Goal: Find specific page/section: Find specific page/section

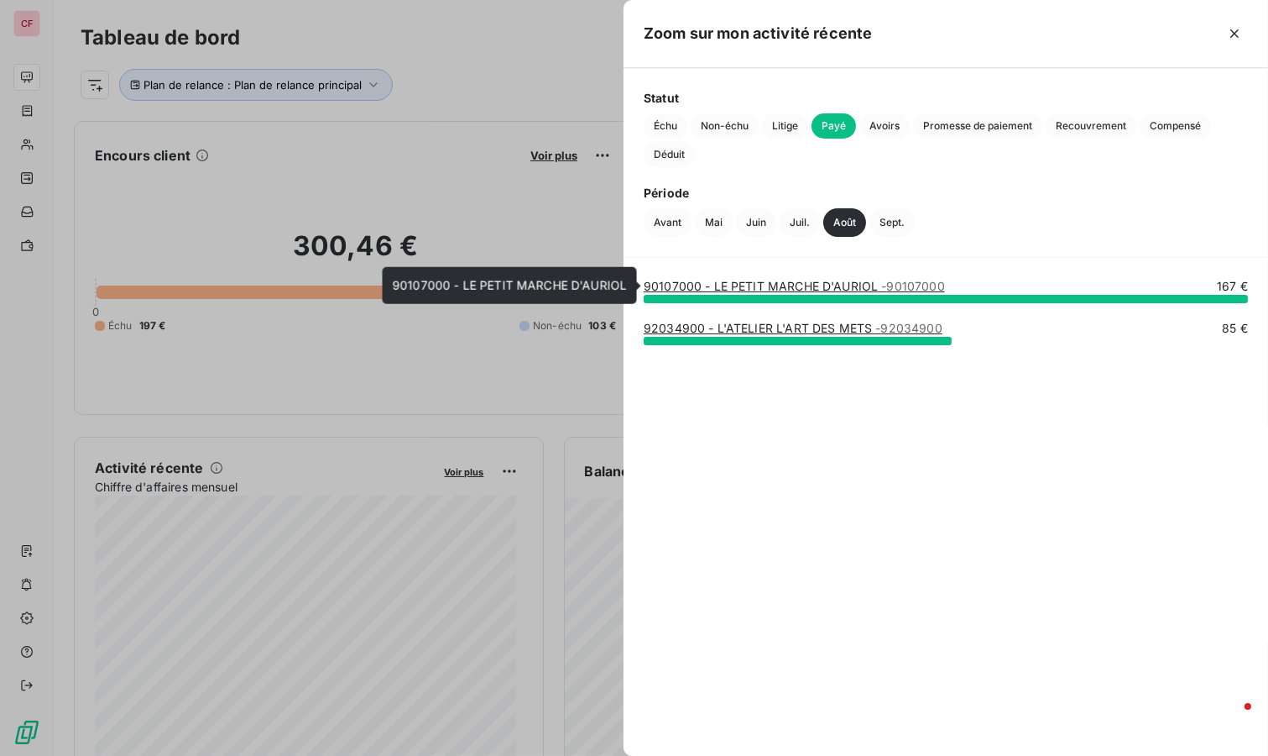
click at [773, 284] on link "90107000 - LE PETIT MARCHE D'AURIOL - 90107000" at bounding box center [794, 286] width 301 height 14
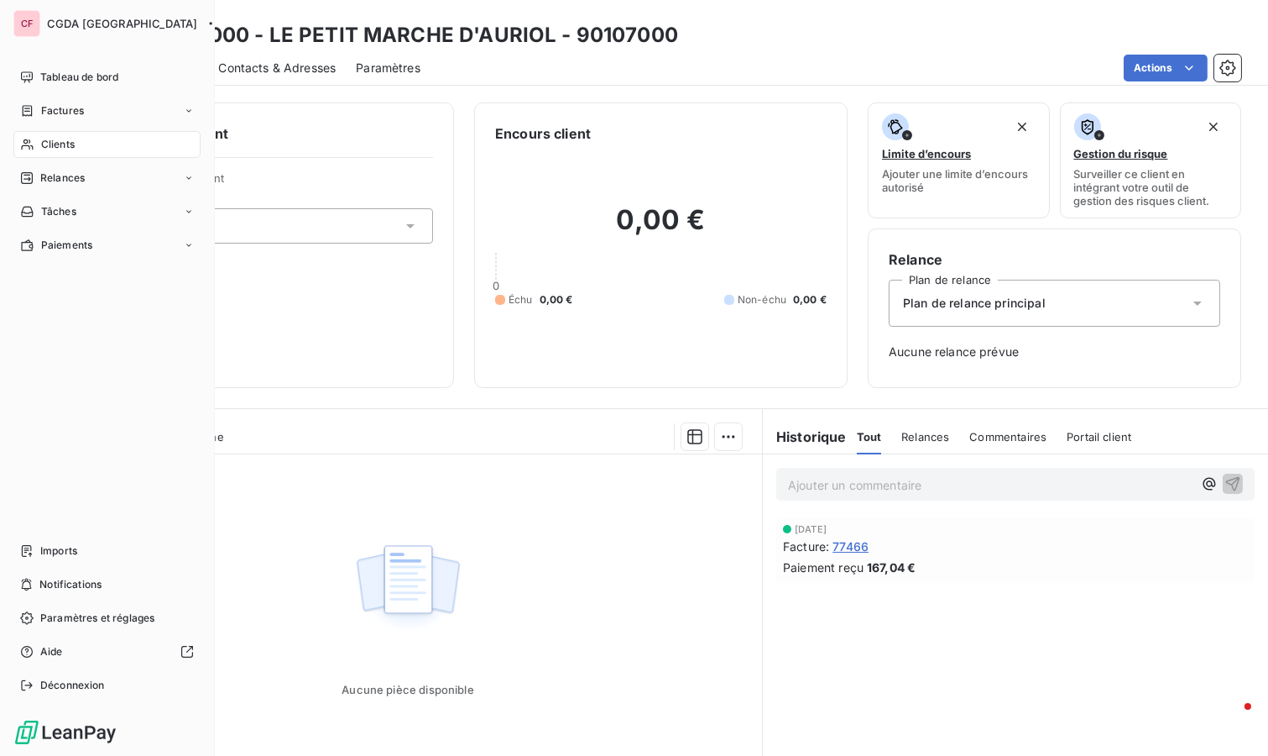
click at [76, 71] on span "Tableau de bord" at bounding box center [79, 77] width 78 height 15
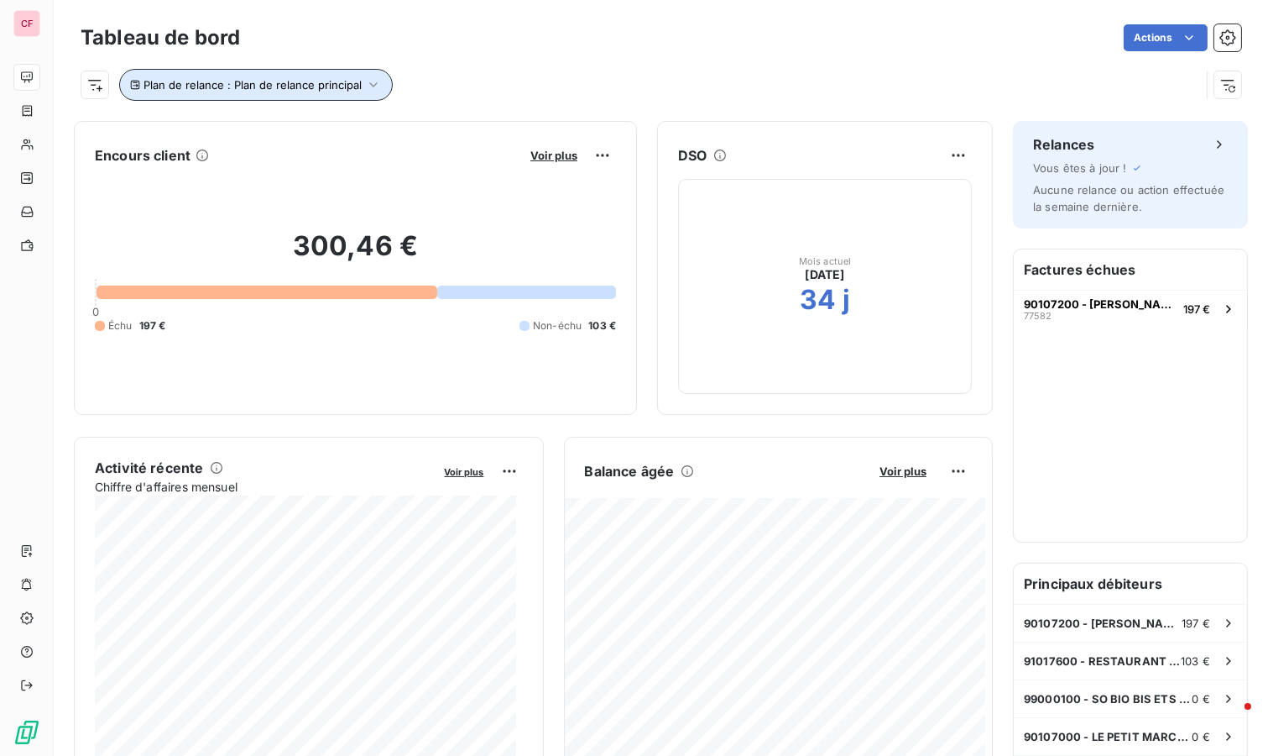
click at [384, 78] on button "Plan de relance : Plan de relance principal" at bounding box center [256, 85] width 274 height 32
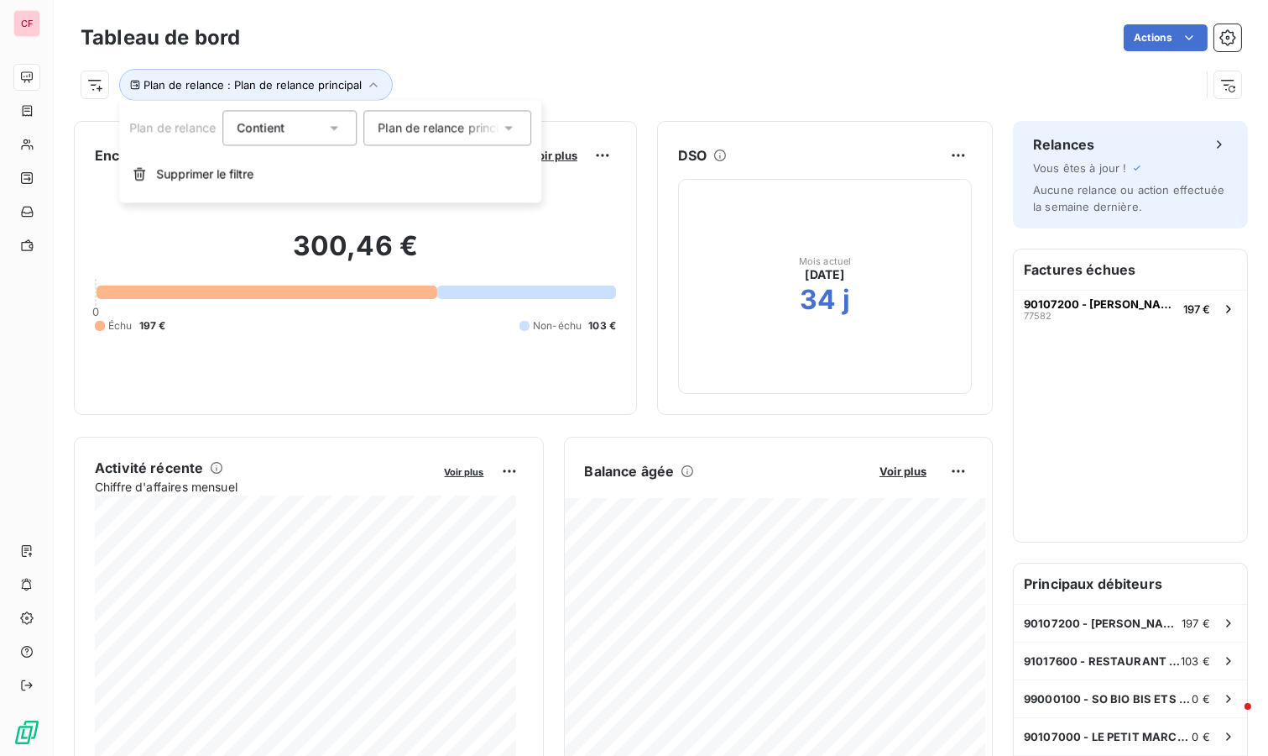
click at [454, 128] on span "Plan de relance principal" at bounding box center [447, 127] width 139 height 17
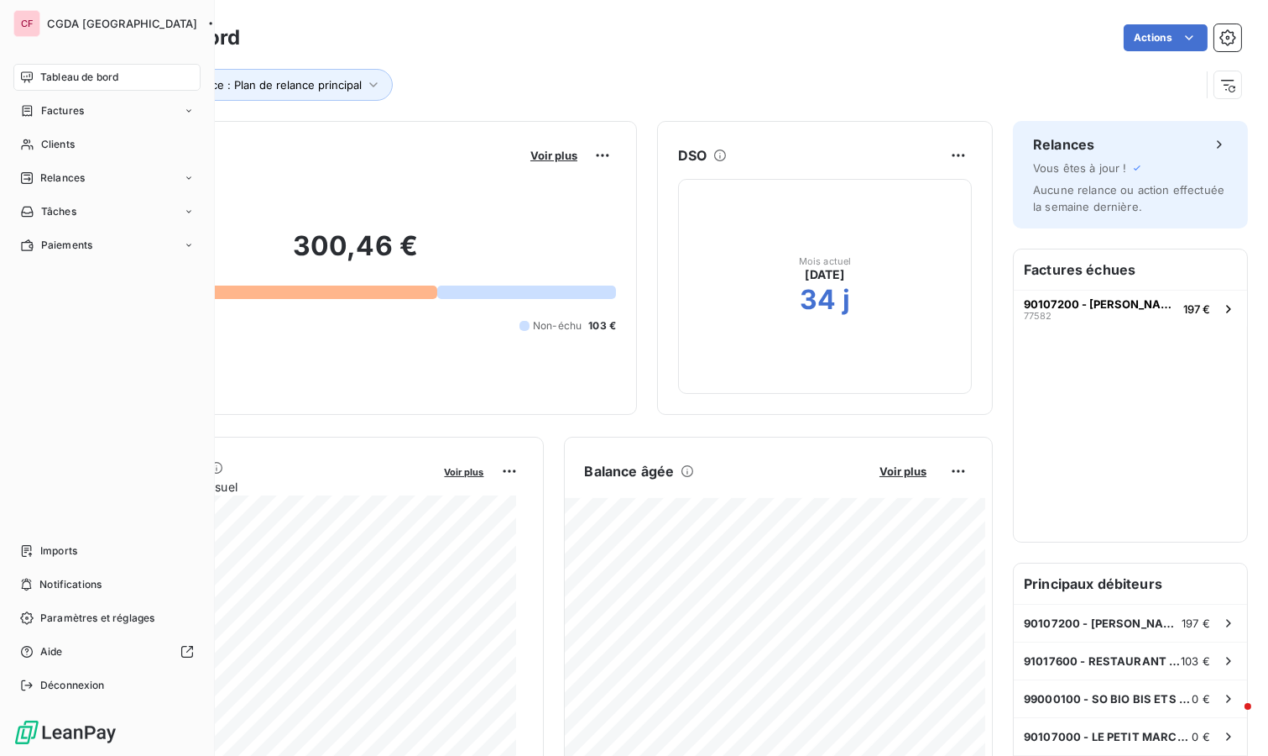
click at [57, 143] on span "Clients" at bounding box center [58, 144] width 34 height 15
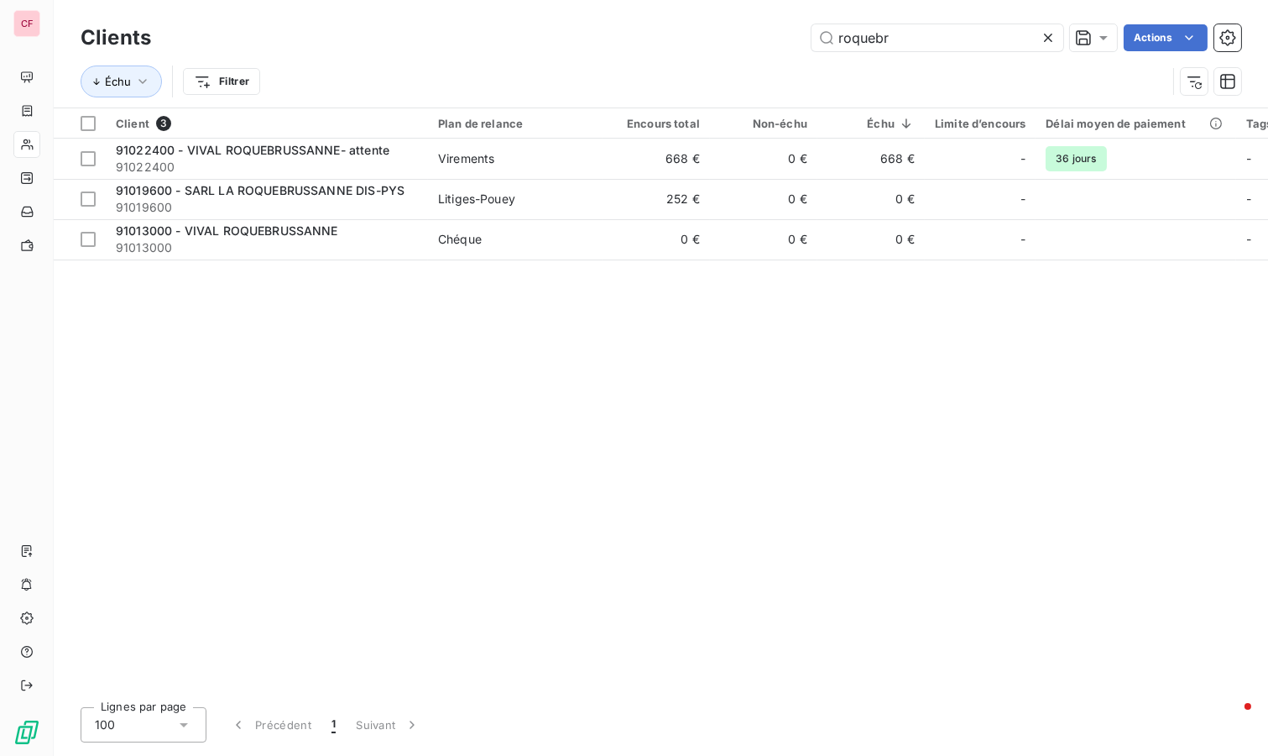
type input "roquebr"
click at [390, 149] on div "91022400 - VIVAL ROQUEBRUSSANNE- attente" at bounding box center [267, 150] width 302 height 17
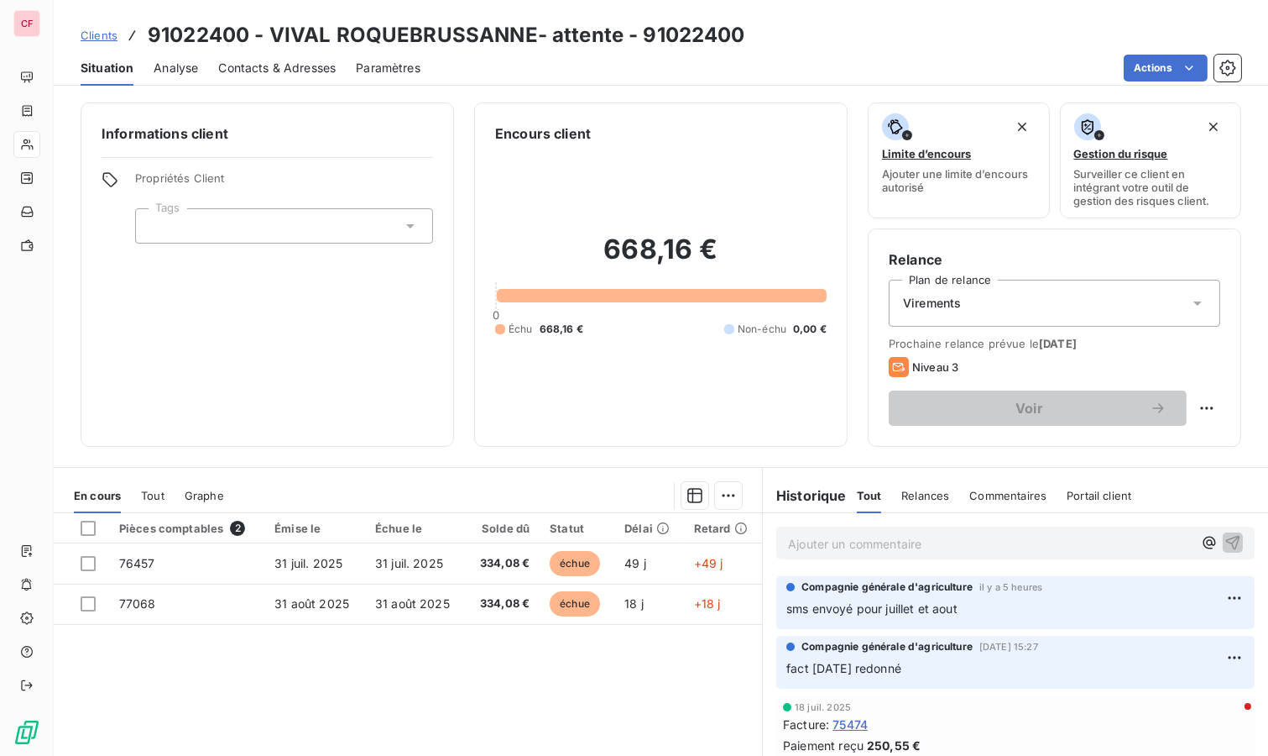
click at [844, 553] on div "Ajouter un commentaire ﻿" at bounding box center [1016, 542] width 479 height 33
click at [844, 543] on p "Ajouter un commentaire ﻿" at bounding box center [990, 543] width 405 height 21
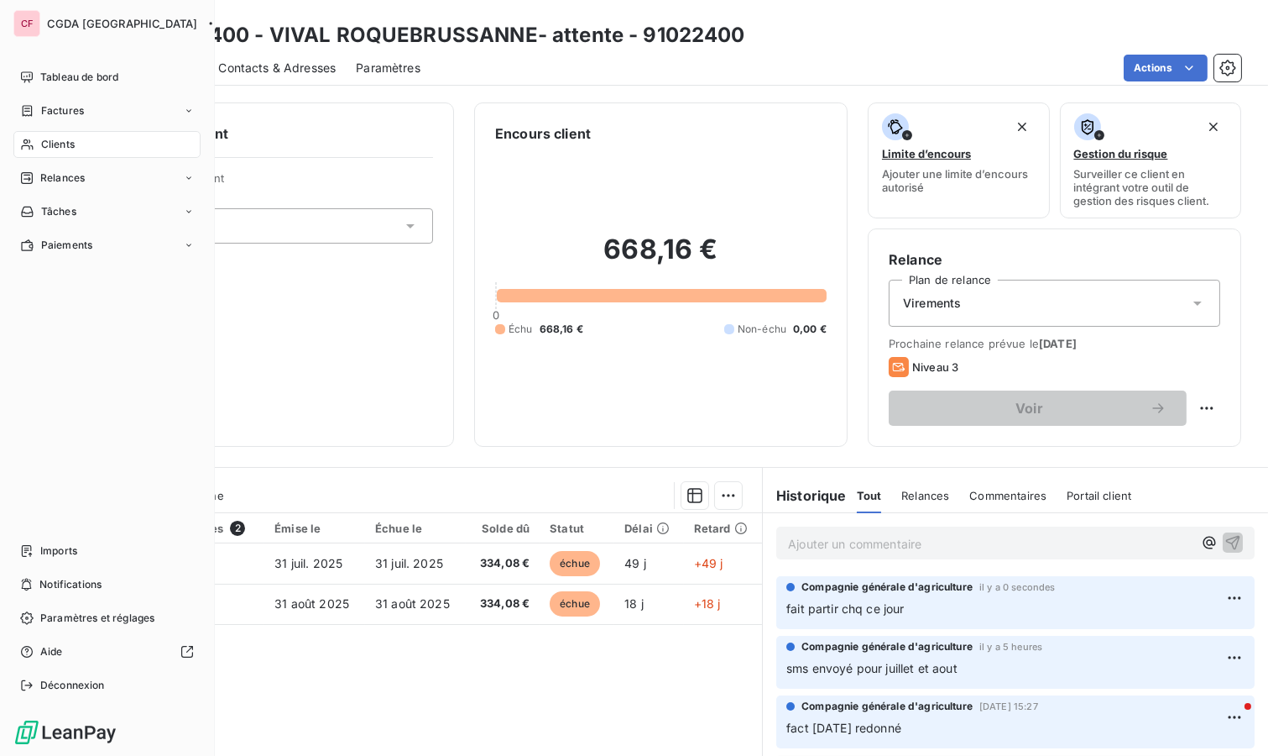
click at [36, 76] on div "Tableau de bord" at bounding box center [106, 77] width 187 height 27
